Goal: Task Accomplishment & Management: Use online tool/utility

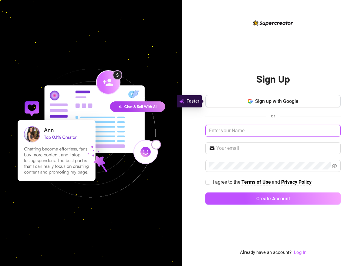
click at [266, 130] on input "text" at bounding box center [272, 131] width 135 height 12
click at [301, 252] on link "Log In" at bounding box center [300, 252] width 12 height 5
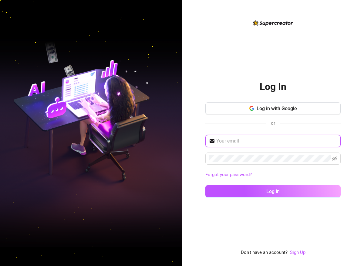
click at [239, 141] on input "text" at bounding box center [276, 141] width 121 height 7
type input "[PERSON_NAME][EMAIL_ADDRESS][DOMAIN_NAME]"
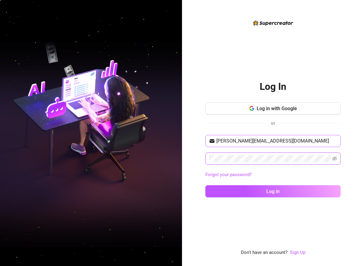
click at [205, 185] on button "Log in" at bounding box center [272, 191] width 135 height 12
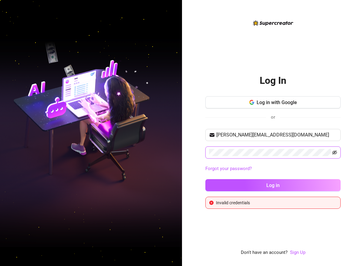
click at [333, 152] on icon "eye-invisible" at bounding box center [334, 153] width 5 height 4
click at [288, 160] on div "[PERSON_NAME][EMAIL_ADDRESS][DOMAIN_NAME] Forgot your password? Log in" at bounding box center [272, 163] width 135 height 68
click at [290, 157] on span at bounding box center [272, 153] width 135 height 12
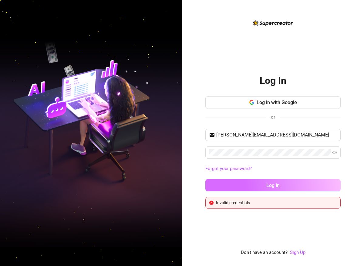
click at [256, 185] on button "Log in" at bounding box center [272, 185] width 135 height 12
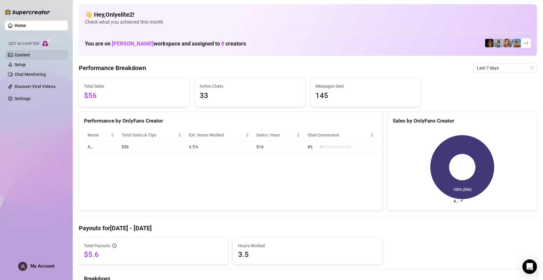
click at [23, 57] on link "Content" at bounding box center [22, 54] width 15 height 5
